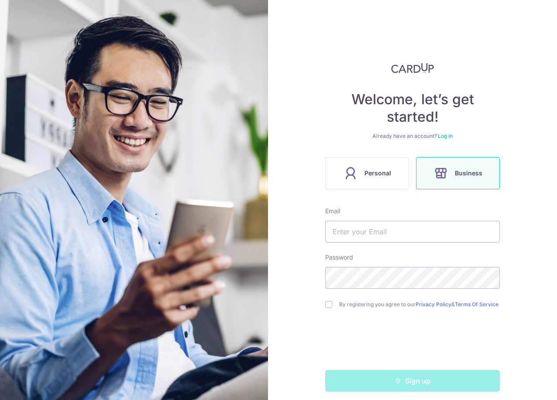
click at [367, 170] on span "Personal" at bounding box center [377, 173] width 27 height 10
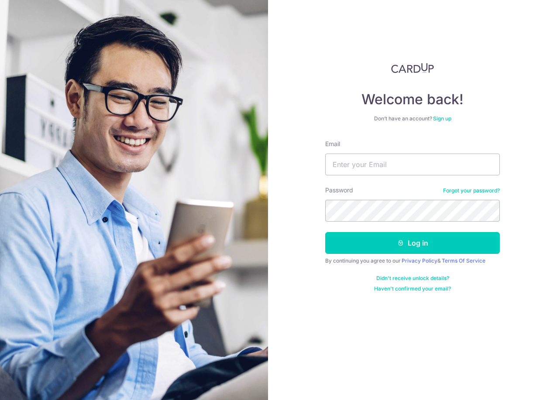
click at [445, 171] on input "Email" at bounding box center [412, 165] width 175 height 22
type input "[EMAIL_ADDRESS][DOMAIN_NAME]"
click at [325, 232] on button "Log in" at bounding box center [412, 243] width 175 height 22
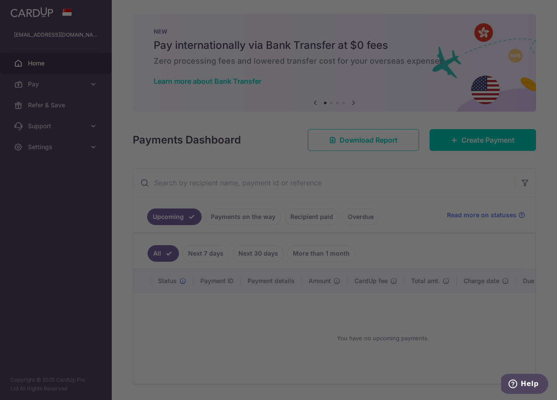
click at [489, 143] on div at bounding box center [281, 202] width 562 height 404
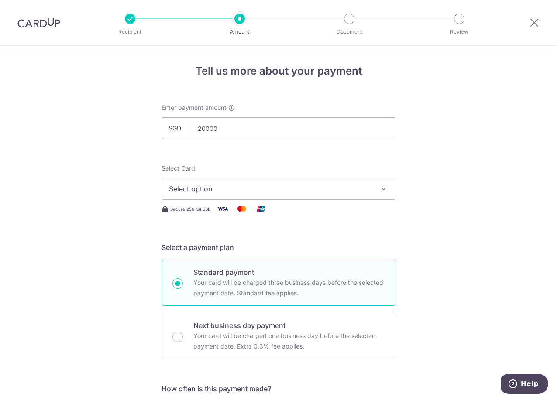
type input "20,000.00"
click at [212, 185] on span "Select option" at bounding box center [270, 189] width 203 height 10
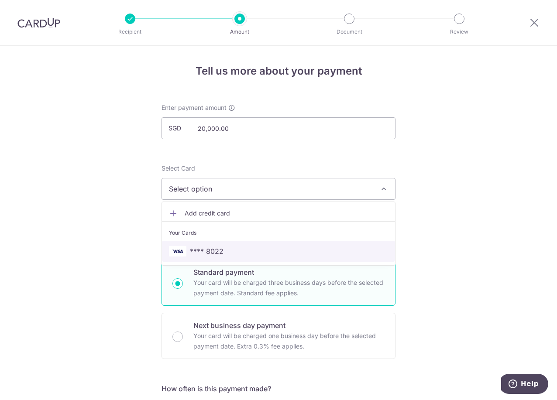
click at [198, 254] on span "**** 8022" at bounding box center [207, 251] width 34 height 10
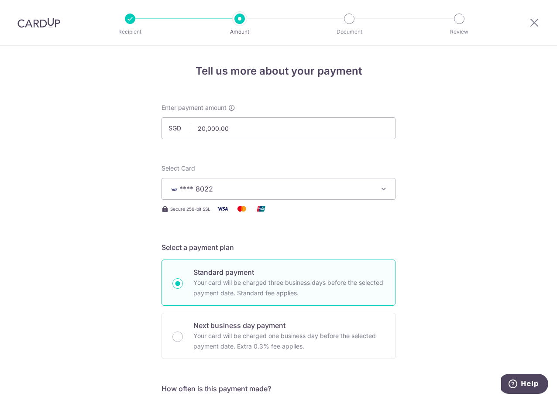
scroll to position [218, 0]
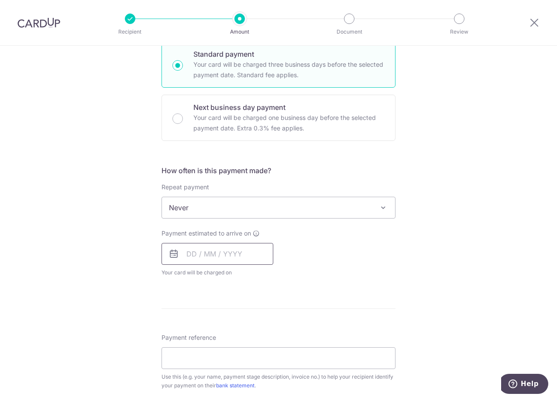
click at [188, 257] on input "text" at bounding box center [217, 254] width 112 height 22
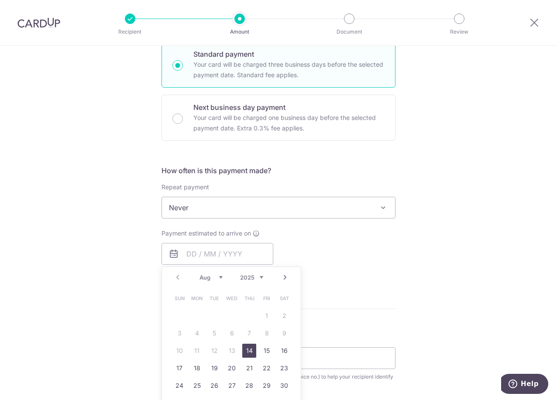
click at [249, 352] on link "14" at bounding box center [249, 351] width 14 height 14
type input "14/08/2025"
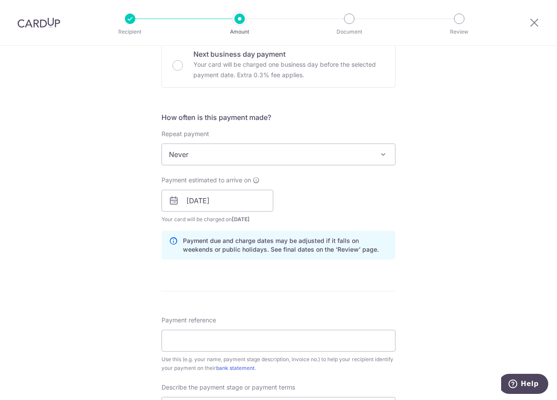
scroll to position [393, 0]
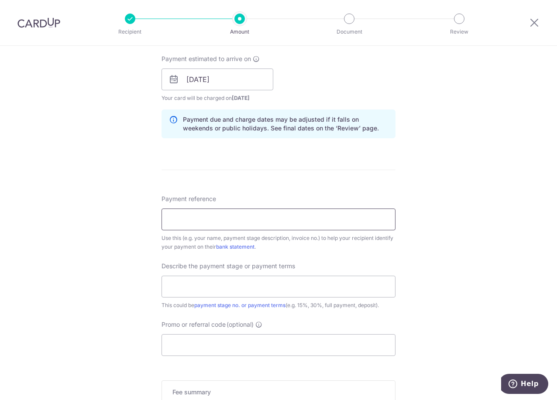
click at [291, 227] on input "Payment reference" at bounding box center [278, 220] width 234 height 22
click at [289, 223] on input "Payment reference" at bounding box center [278, 220] width 234 height 22
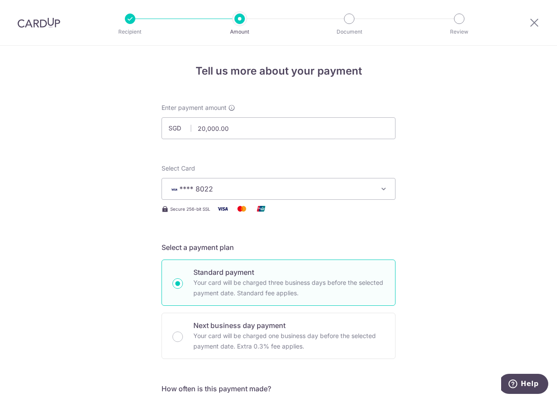
scroll to position [349, 0]
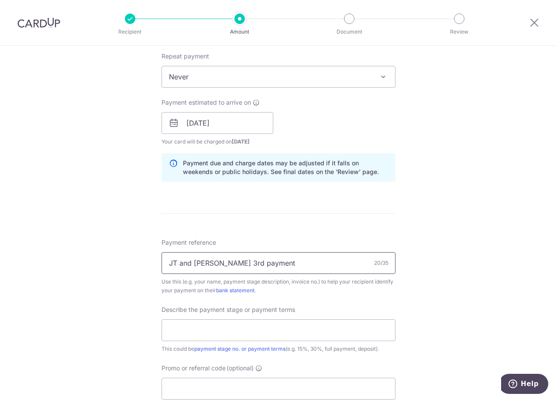
type input "JT and Mel 3rd payment"
click at [223, 339] on input "text" at bounding box center [278, 330] width 234 height 22
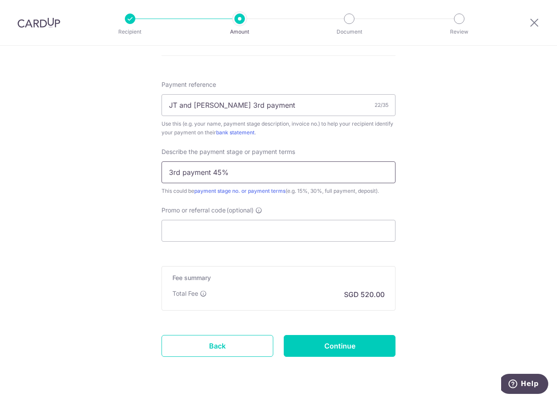
scroll to position [529, 0]
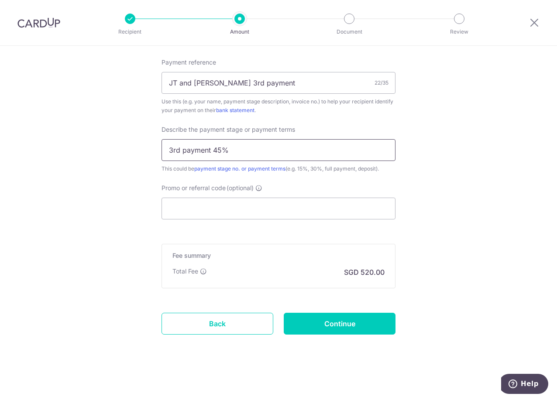
type input "3rd payment 45%"
click at [219, 209] on input "Promo or referral code (optional)" at bounding box center [278, 209] width 234 height 22
paste input "RENO25ONE"
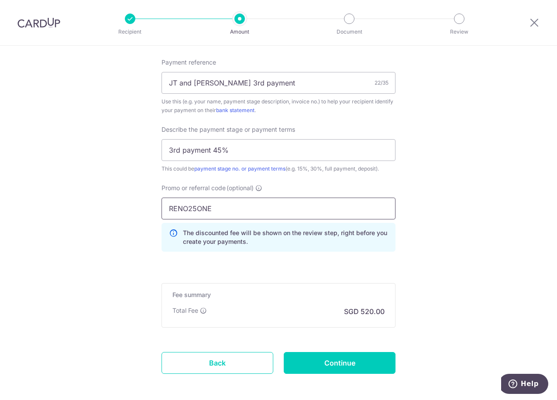
type input "RENO25ONE"
click at [330, 366] on input "Continue" at bounding box center [340, 363] width 112 height 22
type input "Create Schedule"
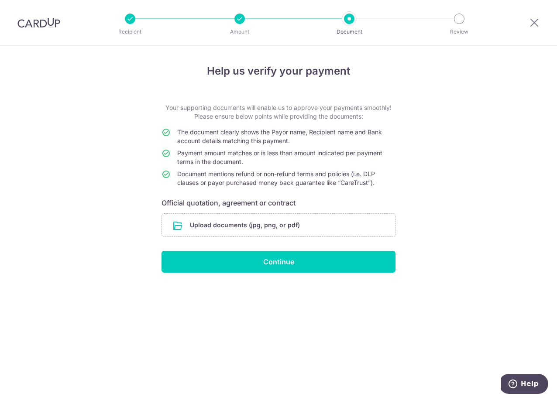
click at [258, 224] on input "file" at bounding box center [278, 225] width 233 height 23
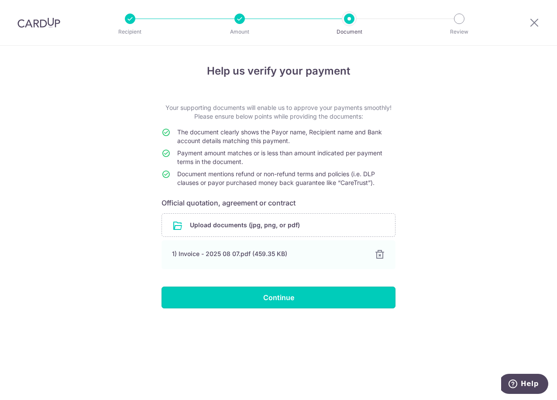
click at [252, 294] on input "Continue" at bounding box center [278, 298] width 234 height 22
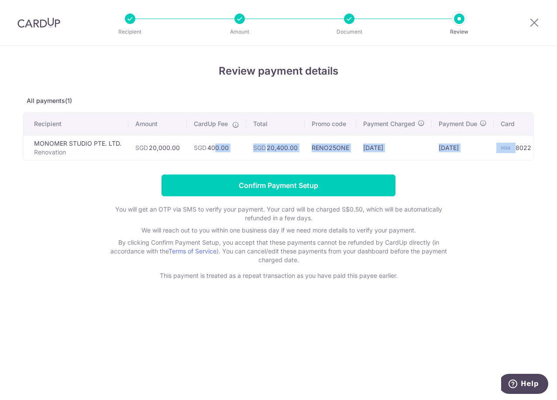
drag, startPoint x: 211, startPoint y: 150, endPoint x: 518, endPoint y: 153, distance: 307.6
click at [518, 153] on tr "MONOMER STUDIO PTE. LTD. Renovation SGD 20,000.00 SGD 400.00 SGD 20,400.00 RENO…" at bounding box center [283, 147] width 518 height 25
click at [507, 146] on img at bounding box center [504, 148] width 17 height 10
click at [470, 146] on td "14/08/2025" at bounding box center [463, 147] width 62 height 25
drag, startPoint x: 76, startPoint y: 143, endPoint x: 505, endPoint y: 156, distance: 429.1
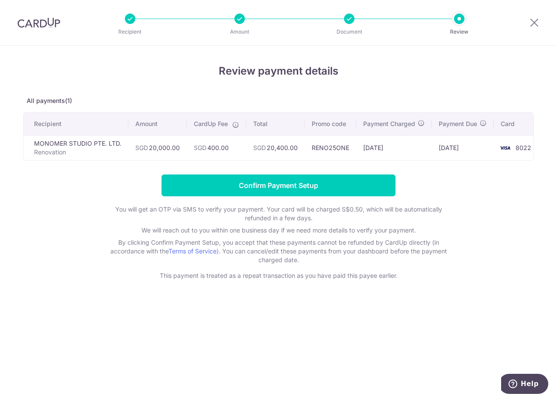
click at [505, 156] on tr "MONOMER STUDIO PTE. LTD. Renovation SGD 20,000.00 SGD 400.00 SGD 20,400.00 RENO…" at bounding box center [283, 147] width 518 height 25
click at [494, 209] on form "Confirm Payment Setup You will get an OTP via SMS to verify your payment. Your …" at bounding box center [278, 228] width 510 height 106
drag, startPoint x: 312, startPoint y: 189, endPoint x: 476, endPoint y: 188, distance: 164.5
click at [476, 188] on form "Confirm Payment Setup You will get an OTP via SMS to verify your payment. Your …" at bounding box center [278, 228] width 510 height 106
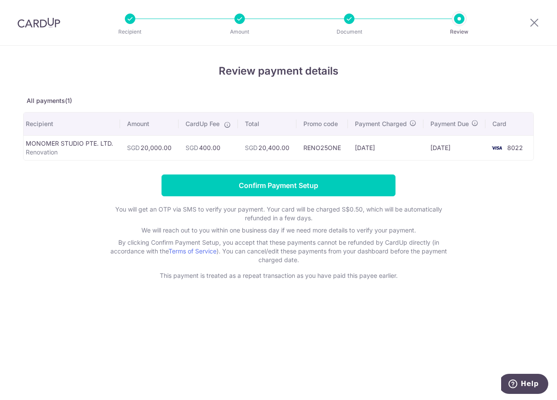
click at [347, 20] on div at bounding box center [349, 19] width 10 height 10
click at [293, 196] on input "Confirm Payment Setup" at bounding box center [278, 186] width 234 height 22
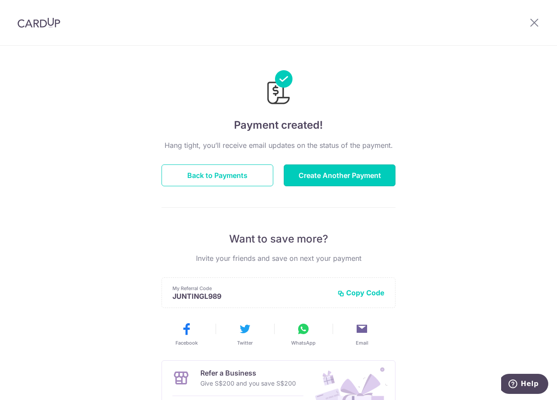
click at [307, 178] on button "Create Another Payment" at bounding box center [340, 175] width 112 height 22
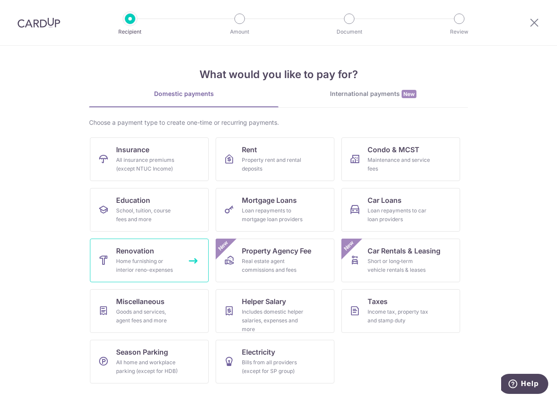
click at [155, 257] on div "Home furnishing or interior reno-expenses" at bounding box center [147, 265] width 63 height 17
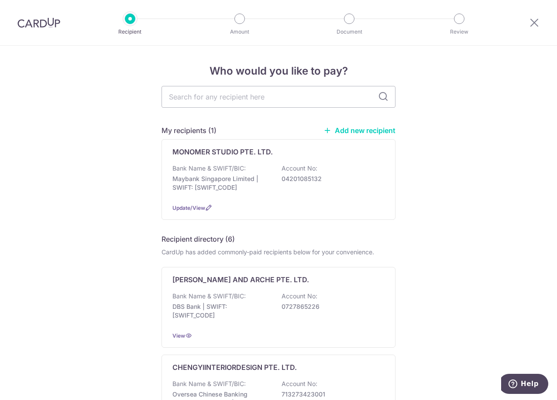
click at [202, 176] on p "Maybank Singapore Limited | SWIFT: [SWIFT_CODE]" at bounding box center [221, 183] width 98 height 17
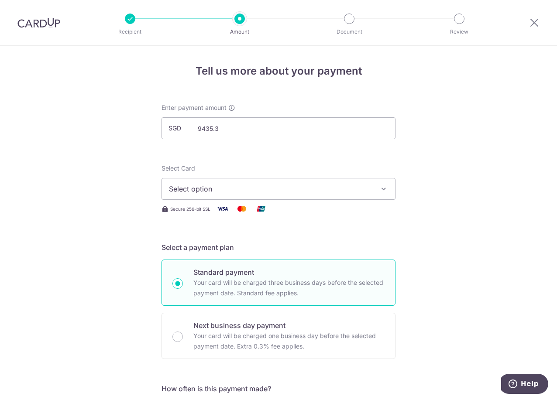
type input "9,435.30"
click at [227, 187] on span "Select option" at bounding box center [270, 189] width 203 height 10
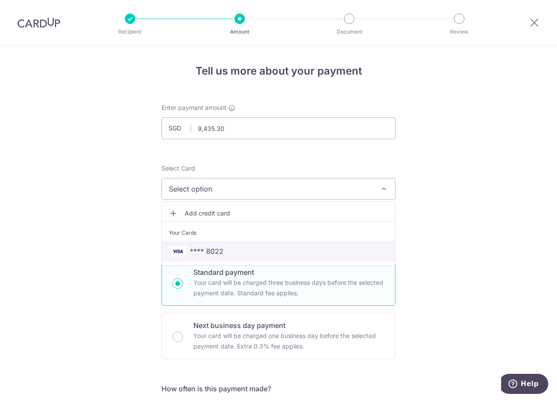
click at [206, 247] on span "**** 8022" at bounding box center [207, 251] width 34 height 10
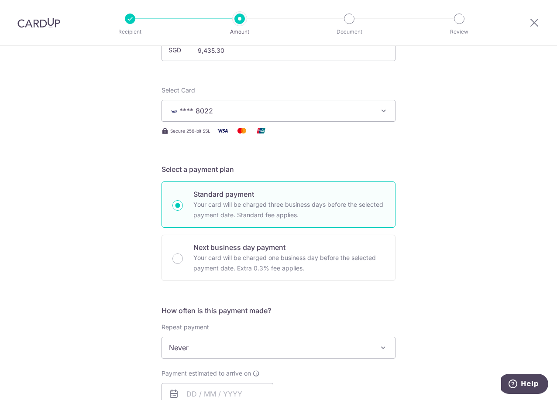
scroll to position [175, 0]
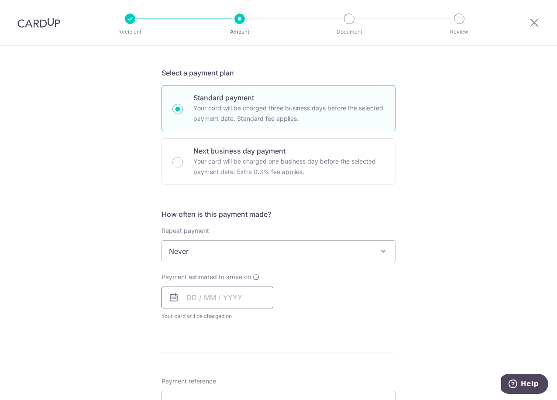
click at [192, 293] on input "text" at bounding box center [217, 298] width 112 height 22
click at [250, 391] on link "14" at bounding box center [249, 394] width 14 height 14
type input "[DATE]"
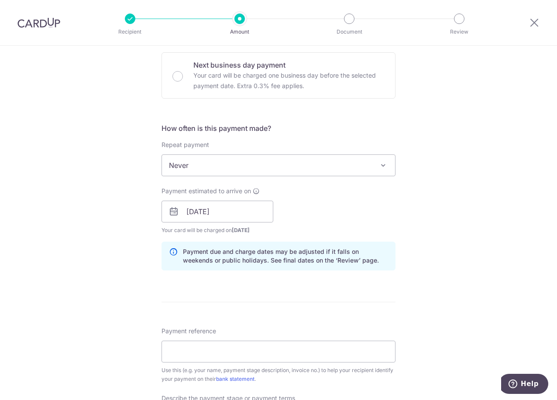
scroll to position [393, 0]
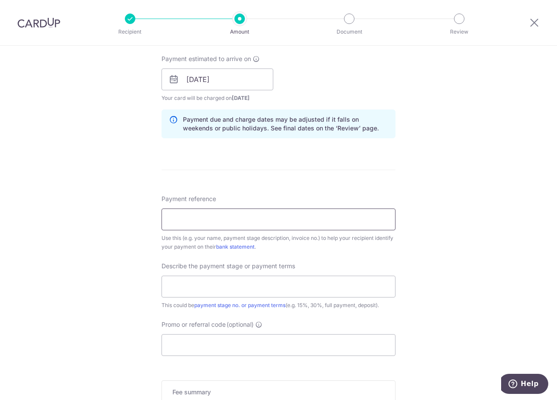
click at [237, 223] on input "Payment reference" at bounding box center [278, 220] width 234 height 22
type input "JT and Mel 3rd payment"
click at [207, 291] on input "text" at bounding box center [278, 287] width 234 height 22
type input "3rd payment 45%"
click at [200, 340] on input "Promo or referral code (optional)" at bounding box center [278, 345] width 234 height 22
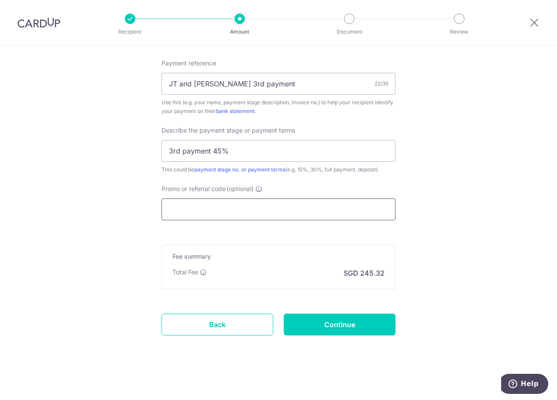
scroll to position [529, 0]
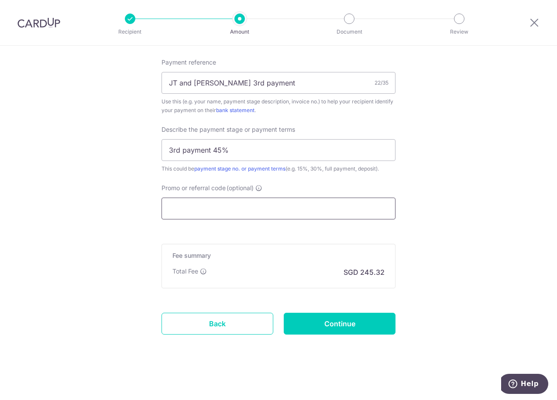
paste input "RENO25ONE"
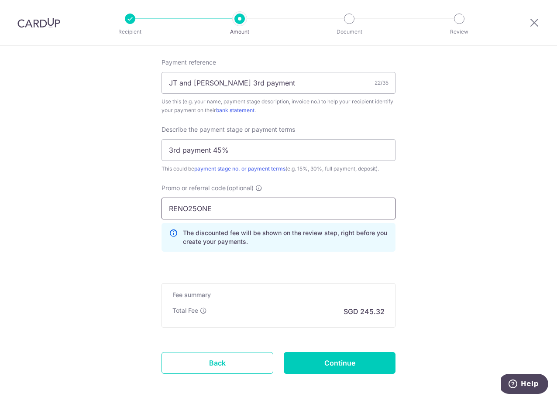
type input "RENO25ONE"
click at [314, 365] on input "Continue" at bounding box center [340, 363] width 112 height 22
type input "Create Schedule"
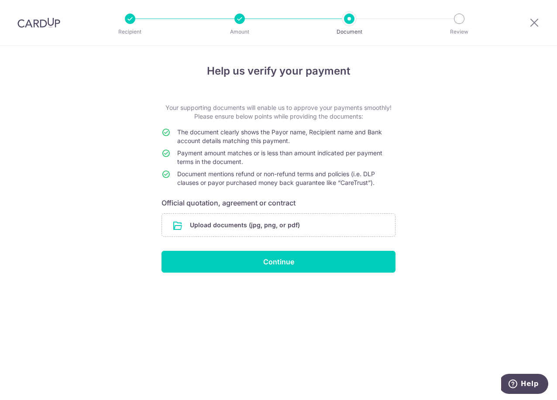
click at [269, 210] on form "Your supporting documents will enable us to approve your payments smoothly! Ple…" at bounding box center [278, 187] width 234 height 169
click at [264, 223] on input "file" at bounding box center [278, 225] width 233 height 23
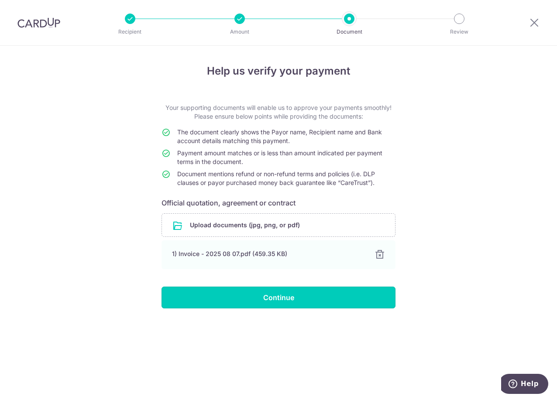
click at [266, 300] on input "Continue" at bounding box center [278, 298] width 234 height 22
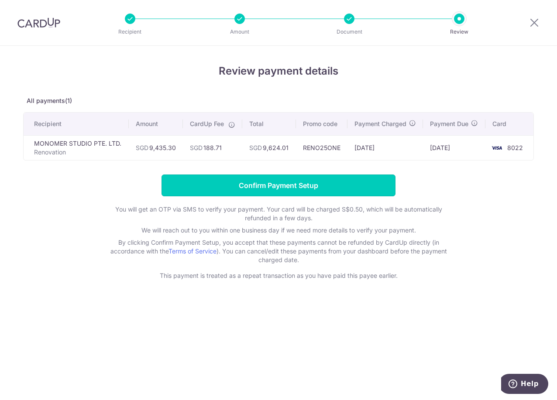
click at [202, 190] on input "Confirm Payment Setup" at bounding box center [278, 186] width 234 height 22
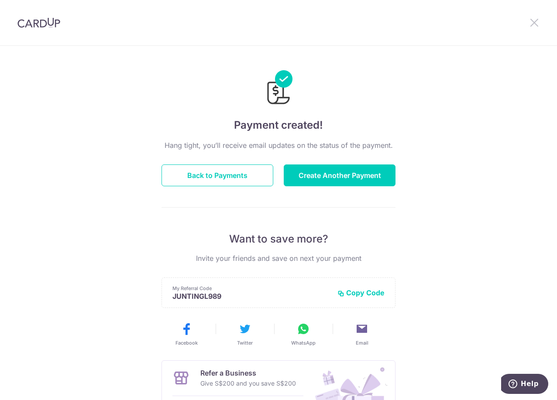
click at [533, 23] on icon at bounding box center [534, 22] width 10 height 11
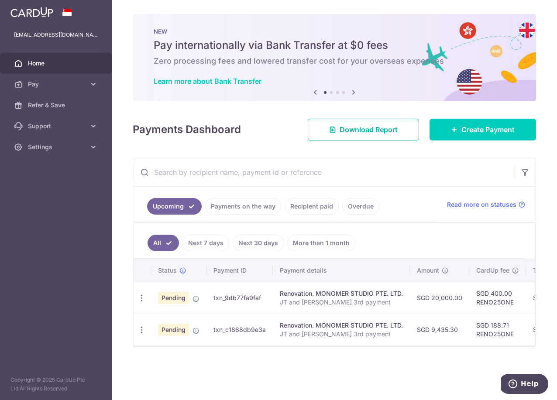
click at [379, 134] on span "Download Report" at bounding box center [368, 129] width 58 height 10
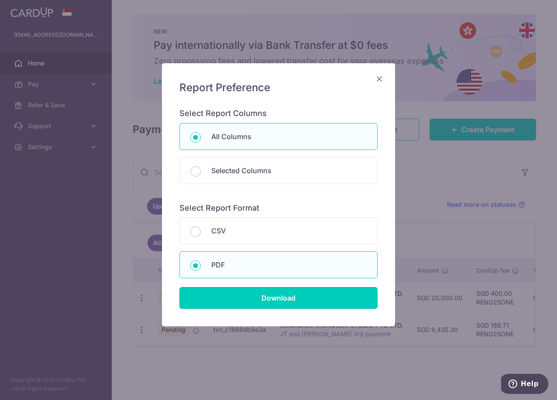
click at [230, 303] on input "Download" at bounding box center [278, 298] width 198 height 22
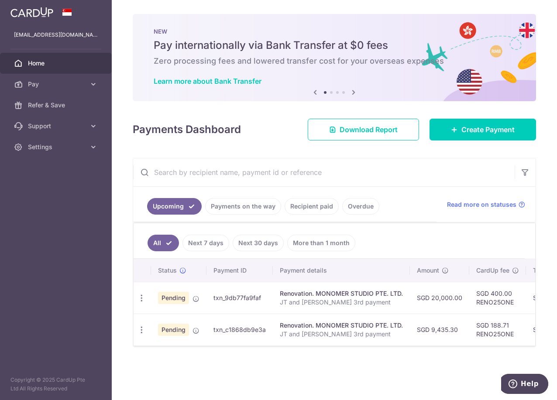
scroll to position [0, 219]
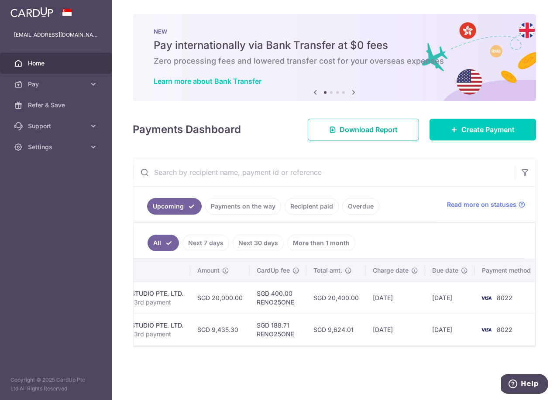
click at [396, 134] on span "Download Report" at bounding box center [368, 129] width 58 height 10
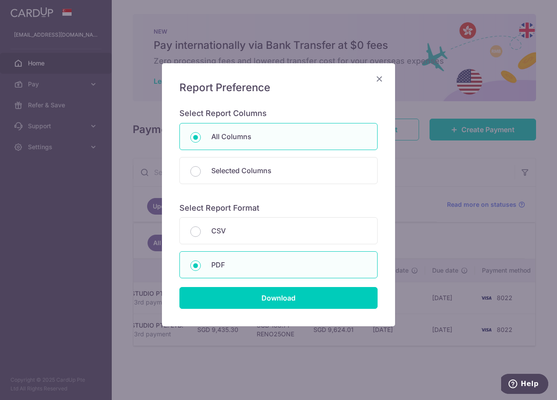
click at [250, 236] on div "CSV" at bounding box center [278, 230] width 198 height 27
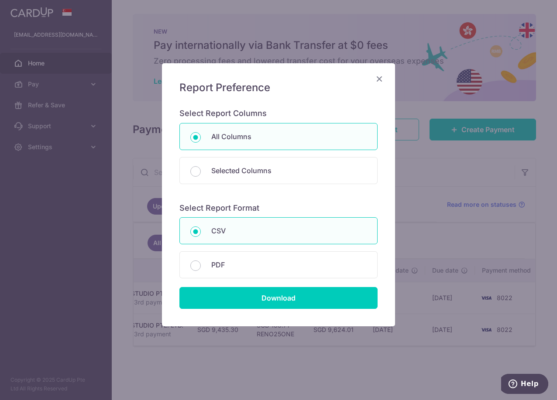
click at [245, 264] on p "PDF" at bounding box center [288, 265] width 155 height 10
click at [201, 264] on input "PDF" at bounding box center [195, 265] width 10 height 10
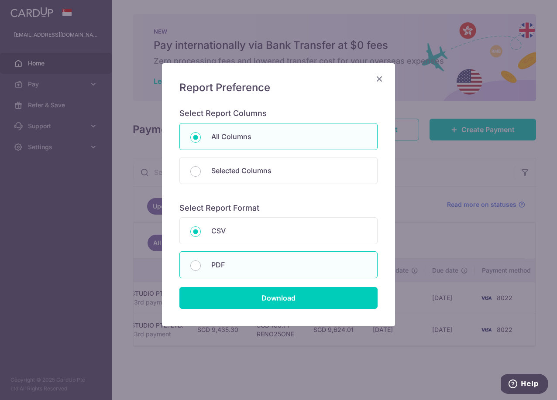
radio input "false"
radio input "true"
click at [252, 180] on div "Selected Columns" at bounding box center [278, 170] width 198 height 27
radio input "false"
radio input "true"
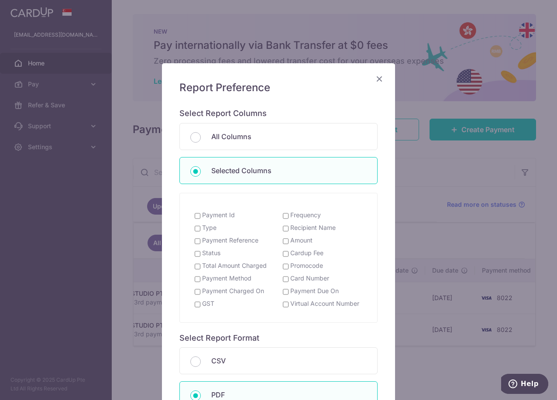
click at [195, 214] on input "Payment Id" at bounding box center [198, 215] width 6 height 7
checkbox input "true"
click at [195, 226] on input "Type" at bounding box center [198, 228] width 6 height 7
checkbox input "true"
click at [195, 240] on input "Payment Reference" at bounding box center [198, 241] width 6 height 7
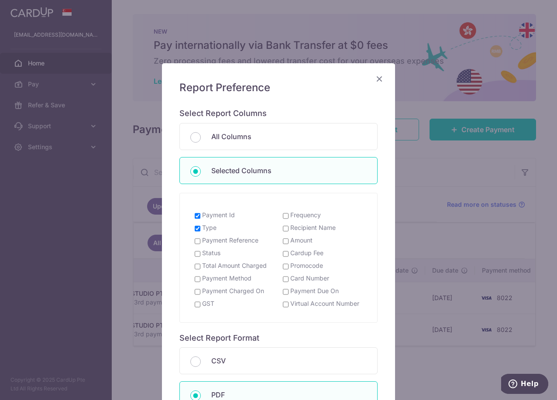
checkbox input "true"
click at [195, 254] on input "Status" at bounding box center [198, 253] width 6 height 7
checkbox input "true"
click at [283, 292] on input "Payment Due On" at bounding box center [286, 291] width 6 height 7
checkbox input "true"
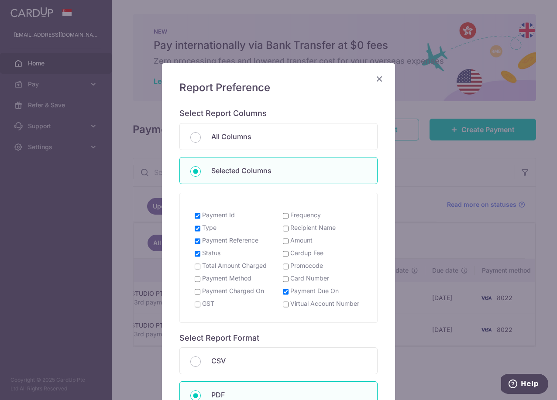
click at [283, 244] on input "Amount" at bounding box center [286, 241] width 6 height 7
checkbox input "true"
click at [283, 305] on input "Virtual Account Number" at bounding box center [286, 304] width 6 height 7
checkbox input "true"
click at [283, 218] on input "Frequency" at bounding box center [286, 215] width 6 height 7
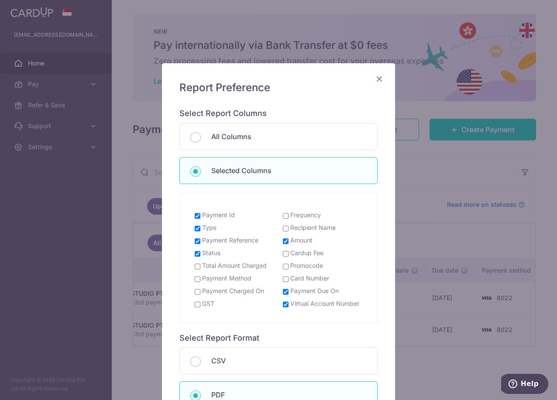
checkbox input "true"
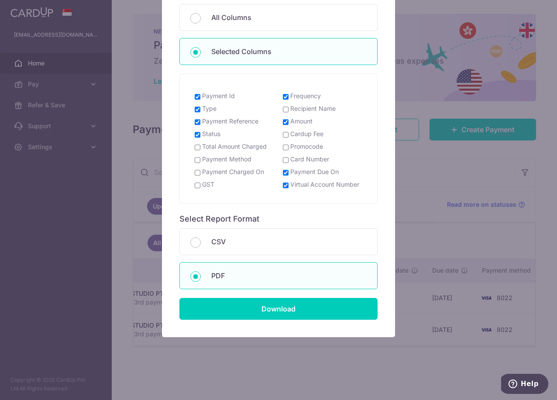
scroll to position [120, 0]
click at [252, 315] on input "Download" at bounding box center [278, 309] width 198 height 22
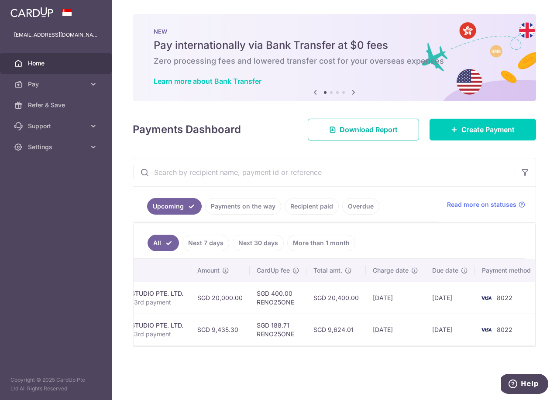
click at [387, 130] on span "Download Report" at bounding box center [368, 129] width 58 height 10
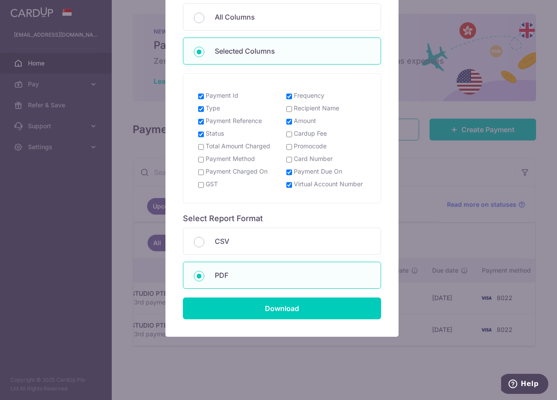
scroll to position [0, 0]
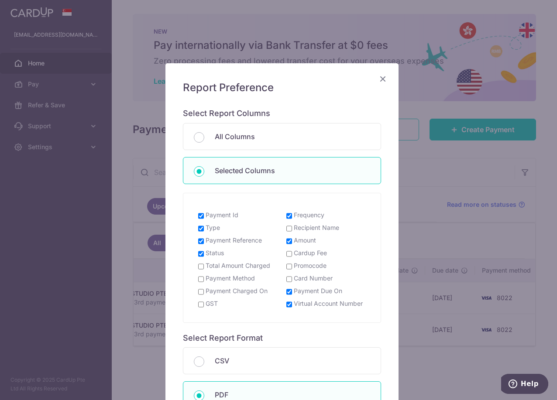
click at [209, 289] on label "Payment Charged On" at bounding box center [237, 291] width 62 height 9
click at [204, 289] on input "Payment Charged On" at bounding box center [201, 291] width 6 height 7
checkbox input "true"
click at [286, 308] on input "Virtual Account Number" at bounding box center [289, 304] width 6 height 7
checkbox input "false"
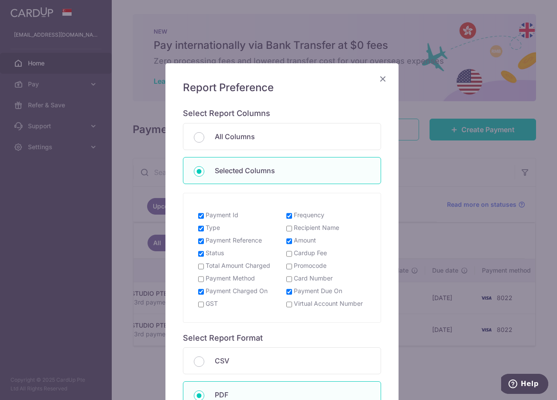
scroll to position [120, 0]
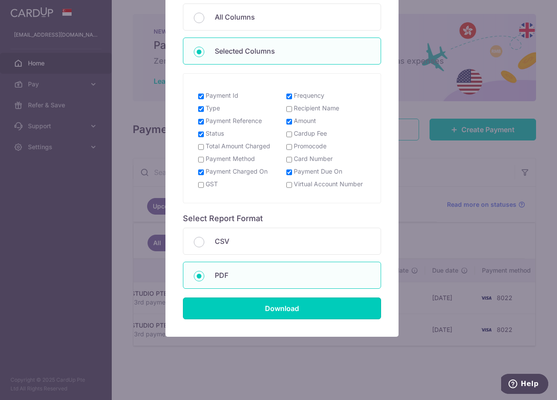
click at [295, 311] on input "Download" at bounding box center [282, 309] width 198 height 22
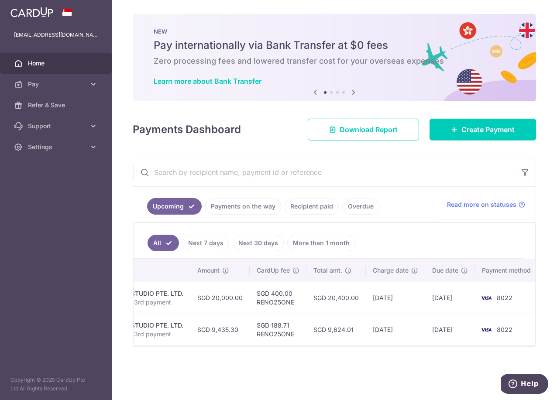
click at [244, 206] on link "Payments on the way" at bounding box center [243, 206] width 76 height 17
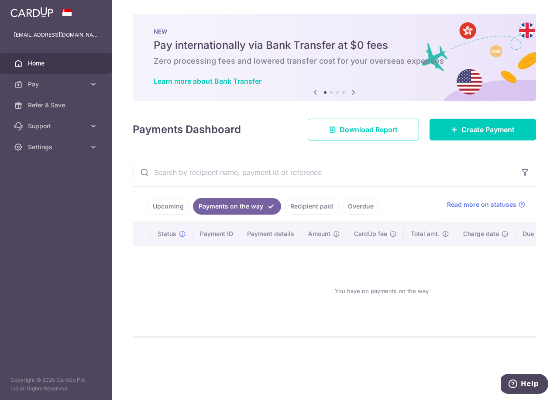
click at [156, 201] on link "Upcoming" at bounding box center [168, 206] width 42 height 17
